Goal: Check status: Check status

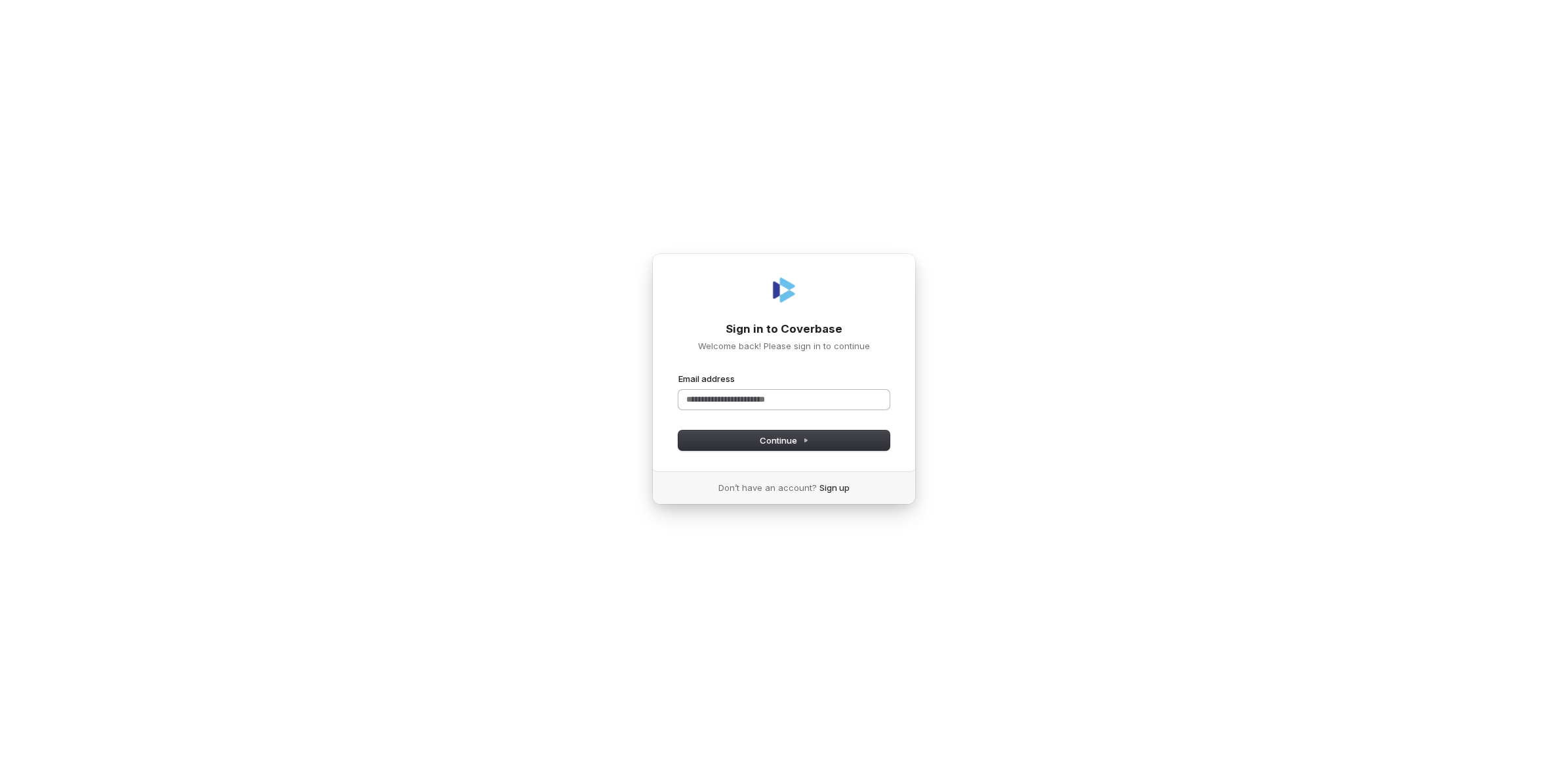
click at [736, 403] on input "Email address" at bounding box center [783, 399] width 211 height 20
click at [778, 433] on button "Continue" at bounding box center [783, 440] width 211 height 20
type input "**********"
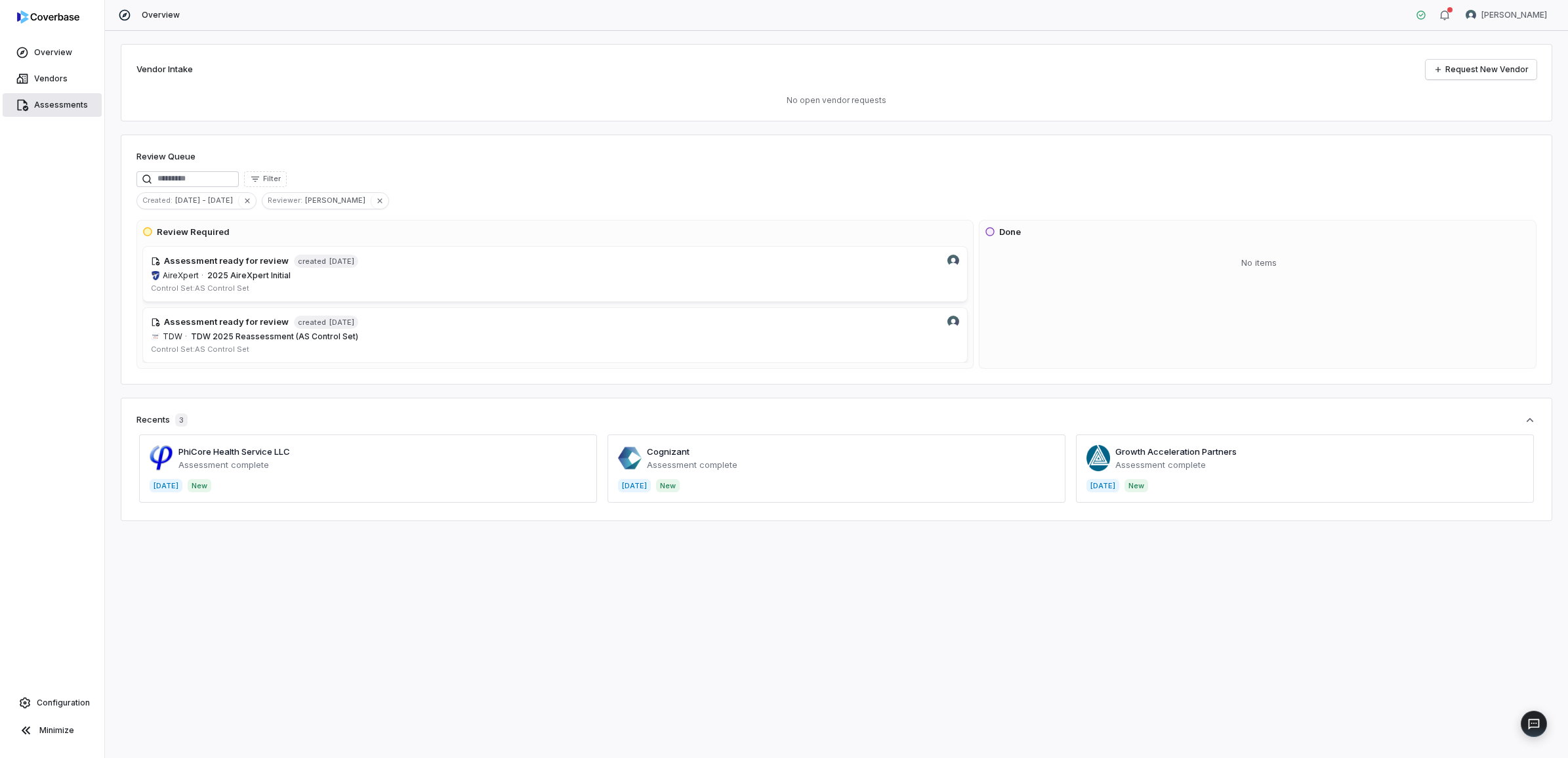
click at [40, 113] on link "Assessments" at bounding box center [52, 105] width 99 height 24
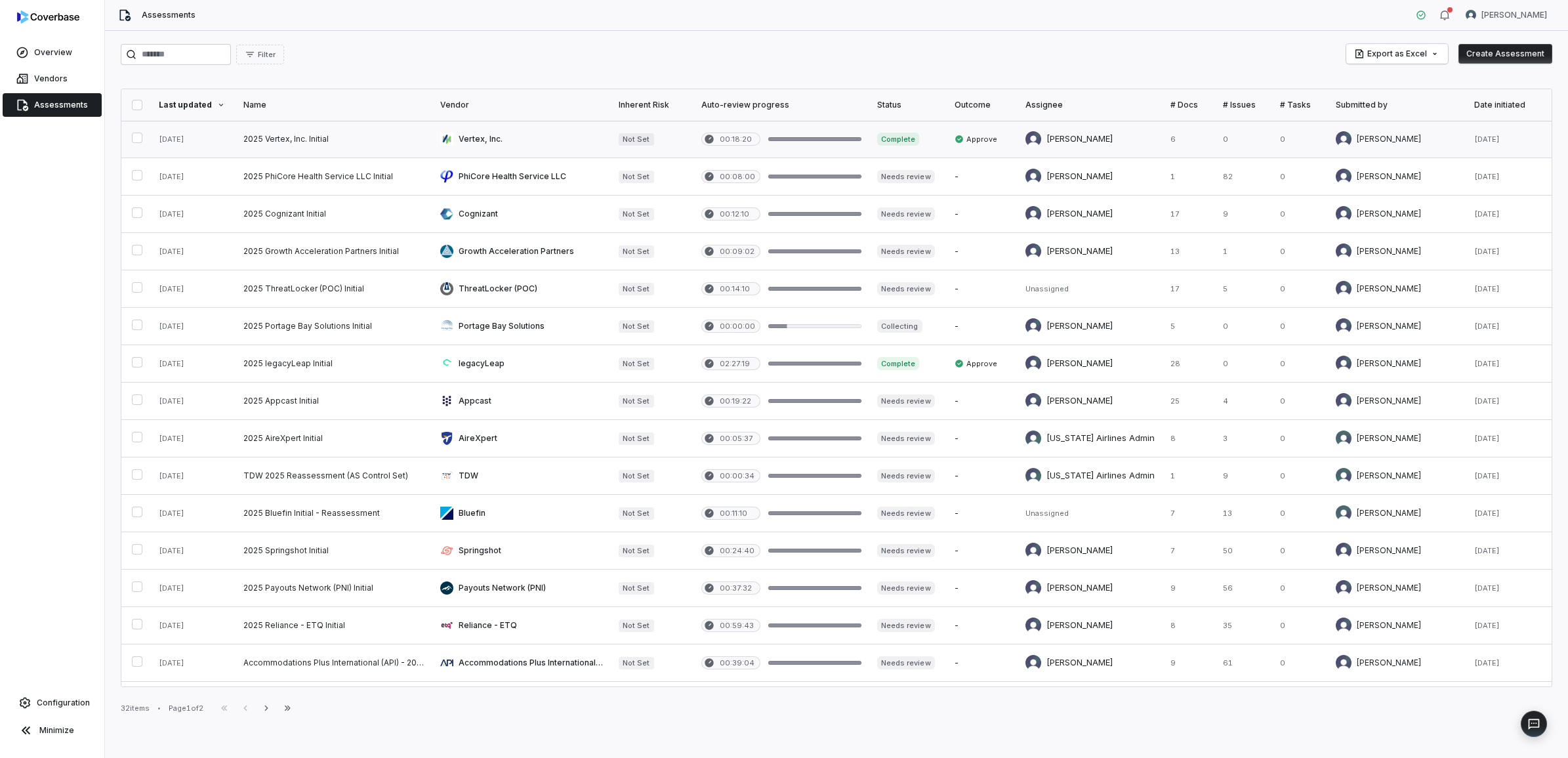
drag, startPoint x: 270, startPoint y: 136, endPoint x: 424, endPoint y: 162, distance: 156.2
click at [270, 136] on link at bounding box center [333, 139] width 197 height 37
